Goal: Transaction & Acquisition: Purchase product/service

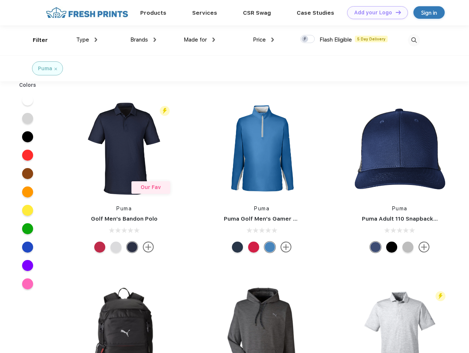
click at [375, 13] on link "Add your Logo Design Tool" at bounding box center [377, 12] width 61 height 13
click at [0, 0] on div "Design Tool" at bounding box center [0, 0] width 0 height 0
click at [395, 12] on link "Add your Logo Design Tool" at bounding box center [377, 12] width 61 height 13
click at [35, 40] on div "Filter" at bounding box center [40, 40] width 15 height 8
click at [87, 40] on span "Type" at bounding box center [82, 39] width 13 height 7
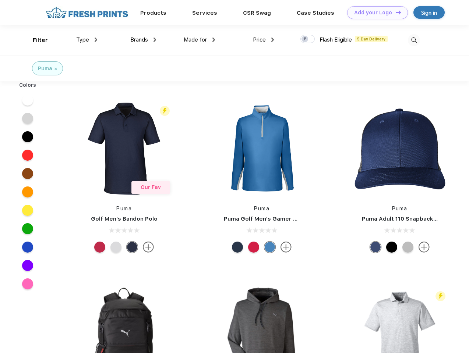
click at [143, 40] on span "Brands" at bounding box center [139, 39] width 18 height 7
click at [199, 40] on span "Made for" at bounding box center [195, 39] width 23 height 7
click at [264, 40] on span "Price" at bounding box center [259, 39] width 13 height 7
click at [308, 39] on div at bounding box center [307, 39] width 14 height 8
click at [305, 39] on input "checkbox" at bounding box center [302, 37] width 5 height 5
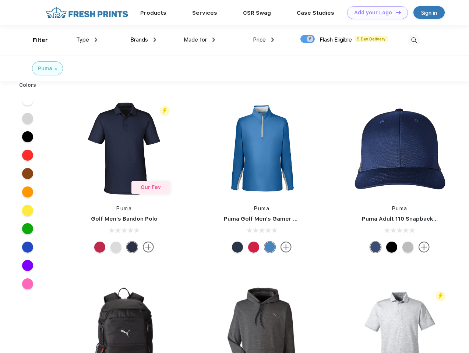
click at [414, 40] on img at bounding box center [414, 40] width 12 height 12
